Goal: Information Seeking & Learning: Learn about a topic

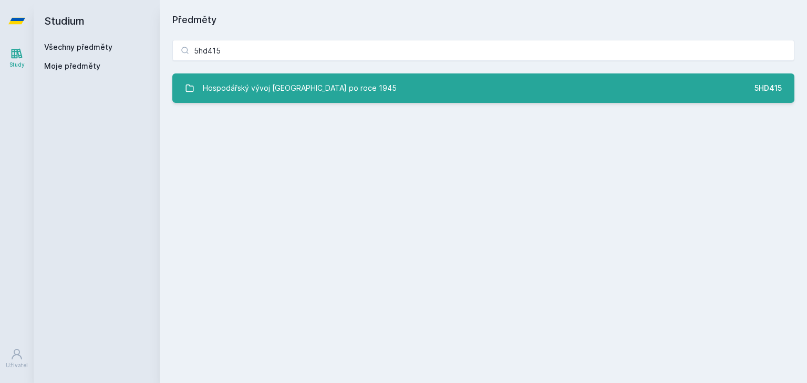
type input "5hd415"
click at [276, 95] on div "Hospodářský vývoj [GEOGRAPHIC_DATA] po roce 1945" at bounding box center [300, 88] width 194 height 21
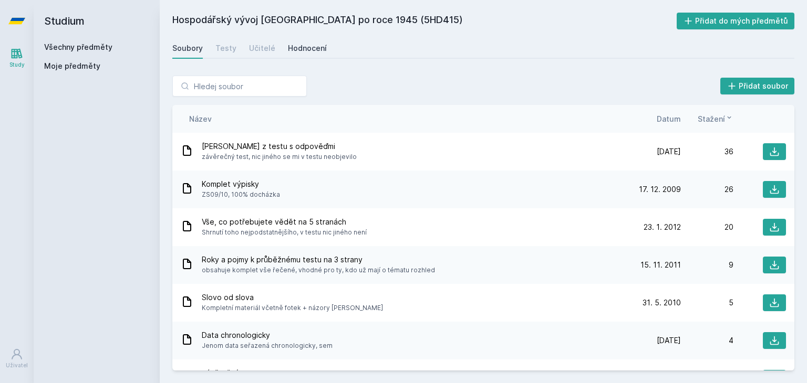
click at [309, 51] on div "Hodnocení" at bounding box center [307, 48] width 39 height 11
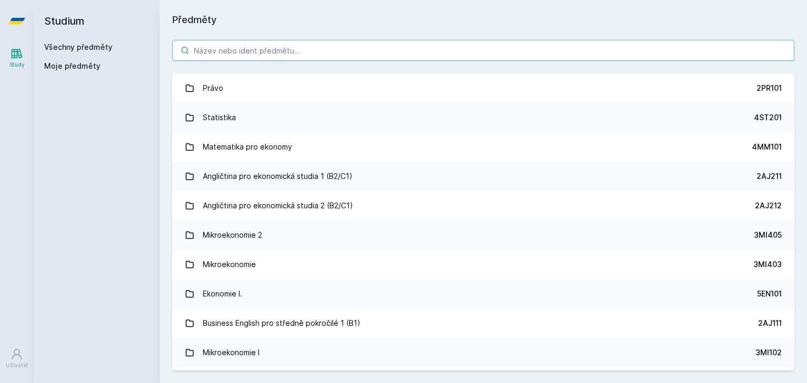
click at [410, 53] on input "search" at bounding box center [483, 50] width 622 height 21
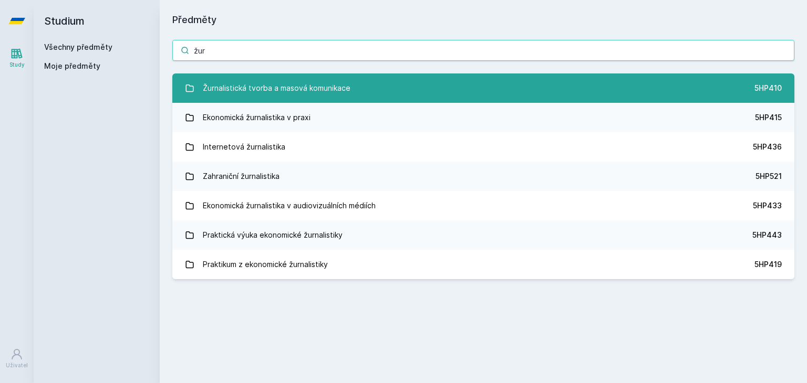
type input "žur"
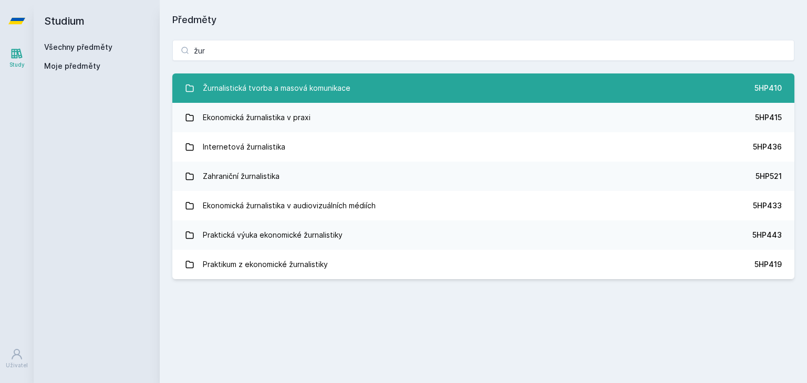
click at [321, 85] on div "Žurnalistická tvorba a masová komunikace" at bounding box center [277, 88] width 148 height 21
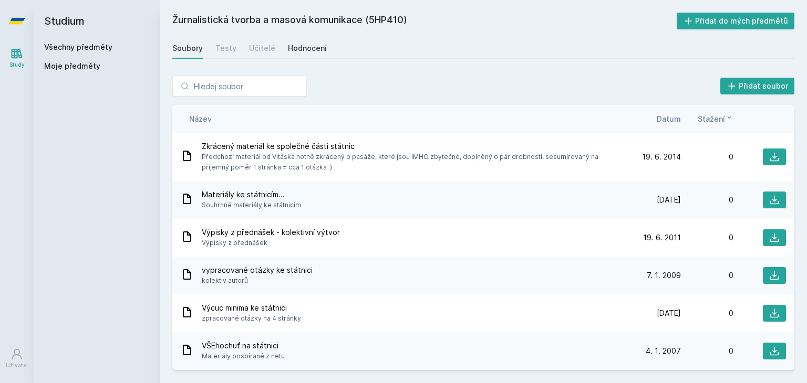
click at [302, 51] on div "Hodnocení" at bounding box center [307, 48] width 39 height 11
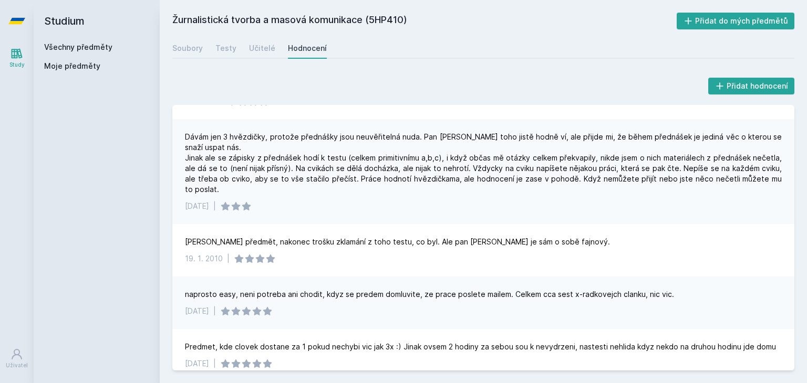
scroll to position [59, 0]
